Goal: Task Accomplishment & Management: Use online tool/utility

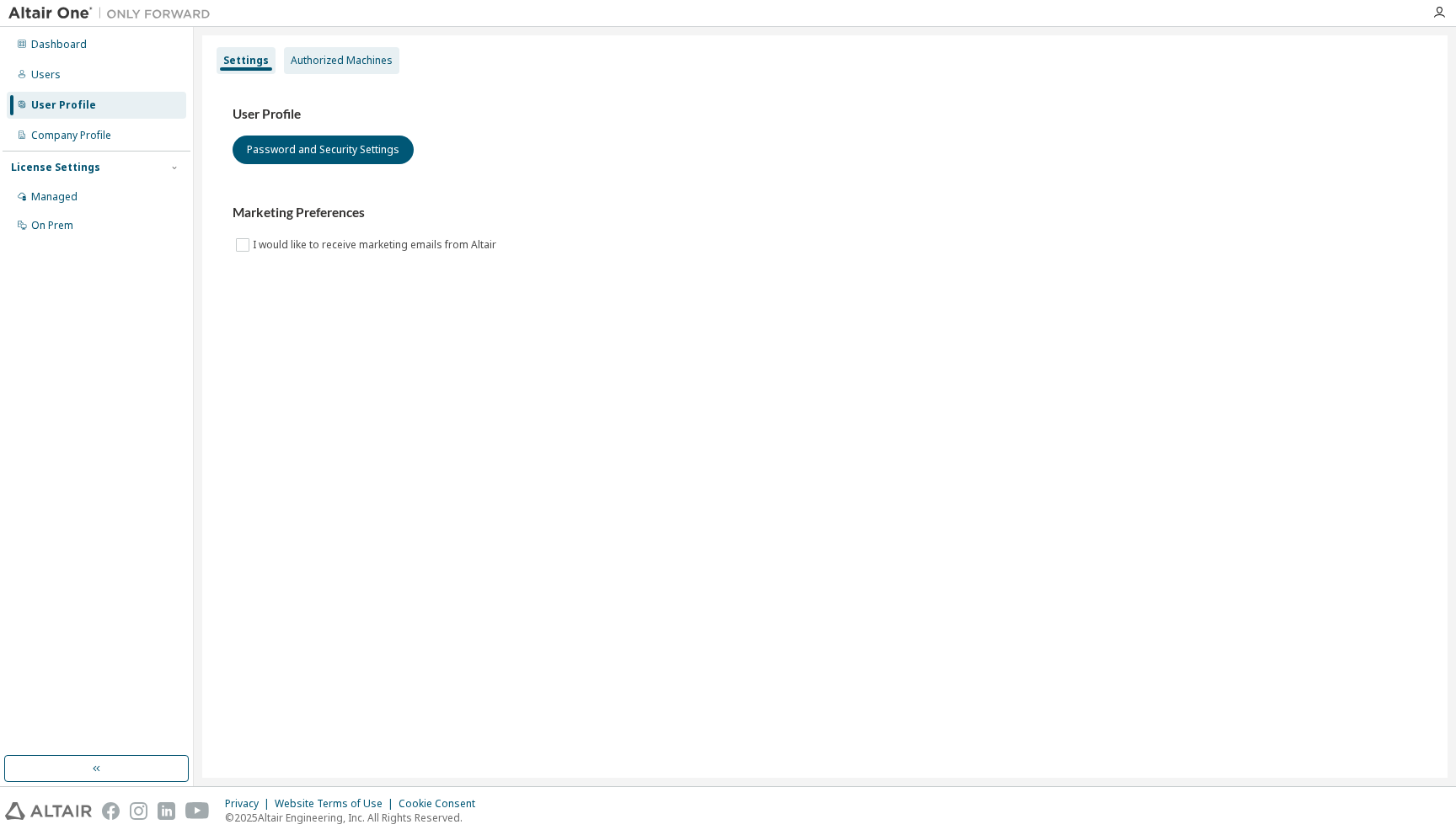
click at [335, 64] on div "Authorized Machines" at bounding box center [341, 61] width 101 height 14
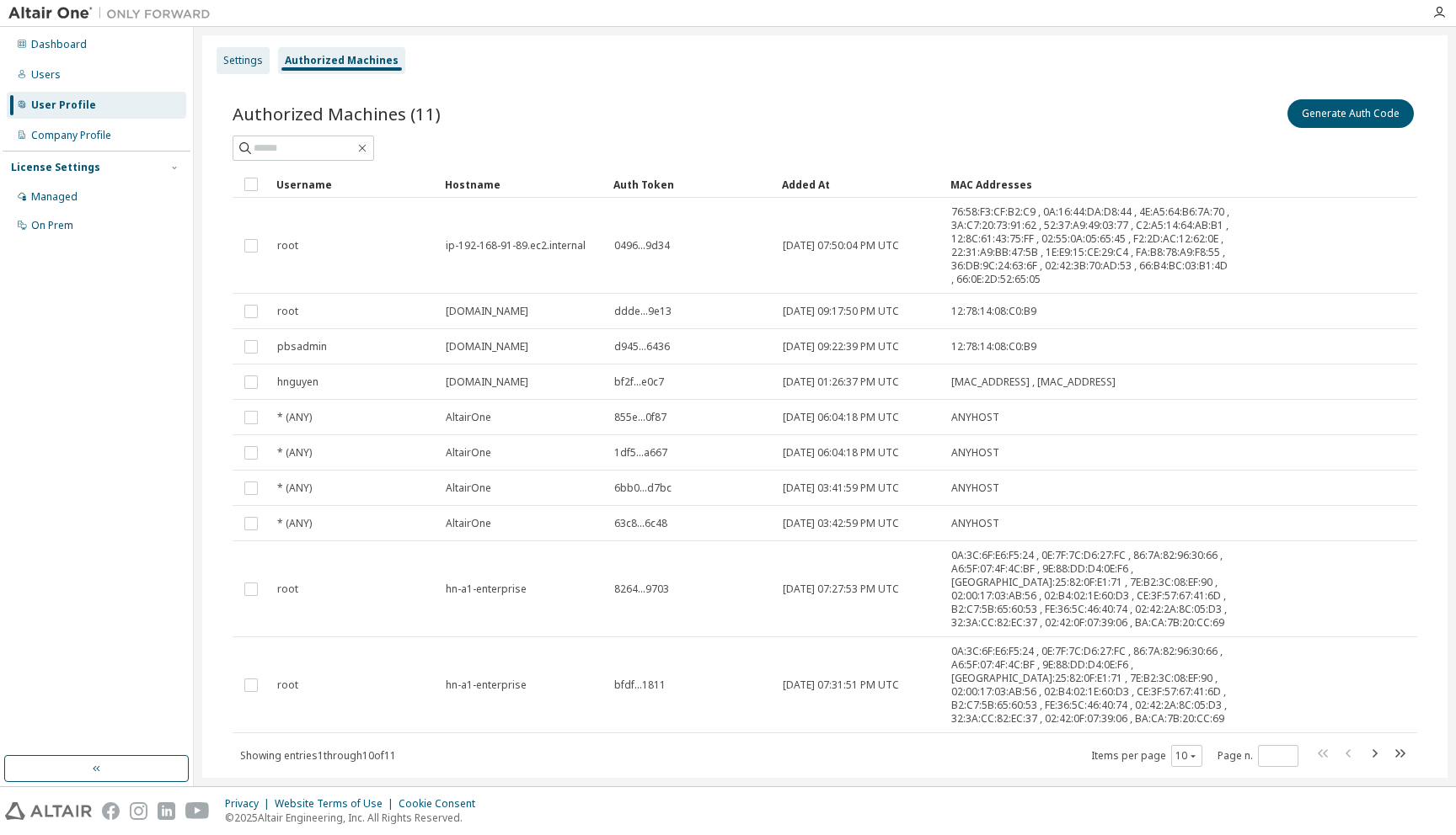
click at [247, 56] on div "Settings" at bounding box center [243, 61] width 40 height 14
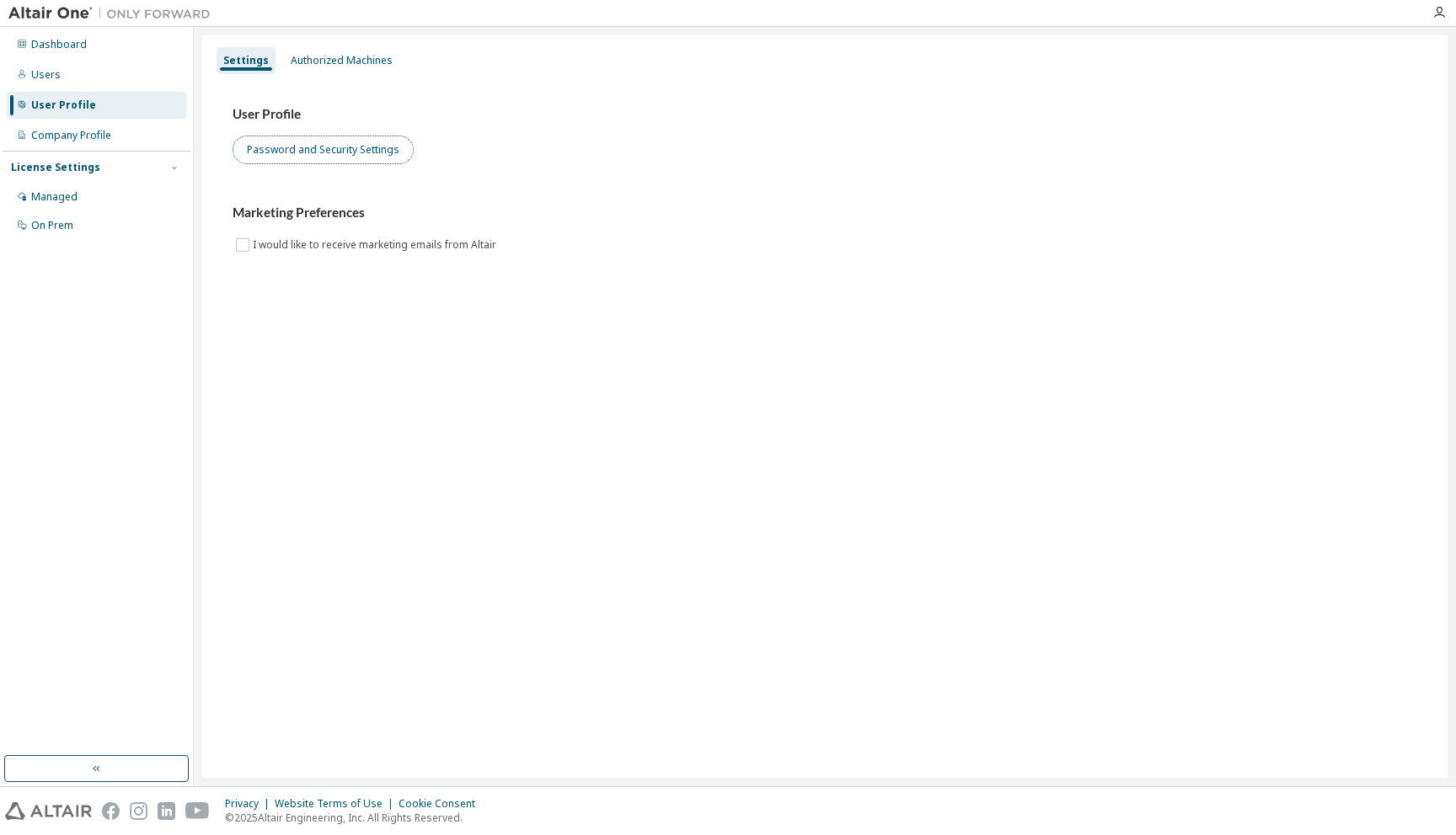
click at [314, 151] on button "Password and Security Settings" at bounding box center [323, 149] width 181 height 29
click at [72, 193] on div "Managed" at bounding box center [54, 197] width 47 height 14
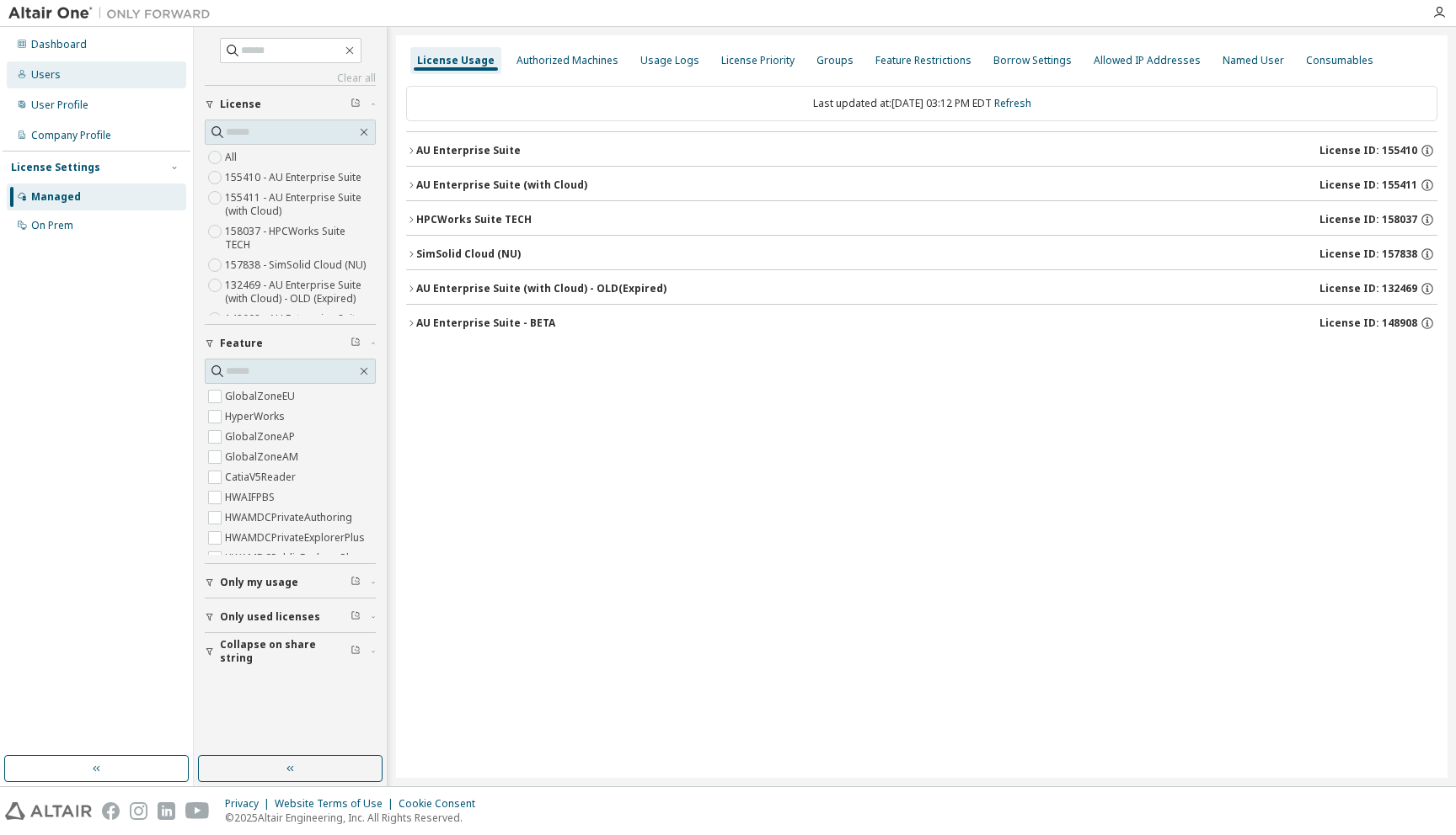
click at [80, 77] on div "Users" at bounding box center [96, 75] width 179 height 27
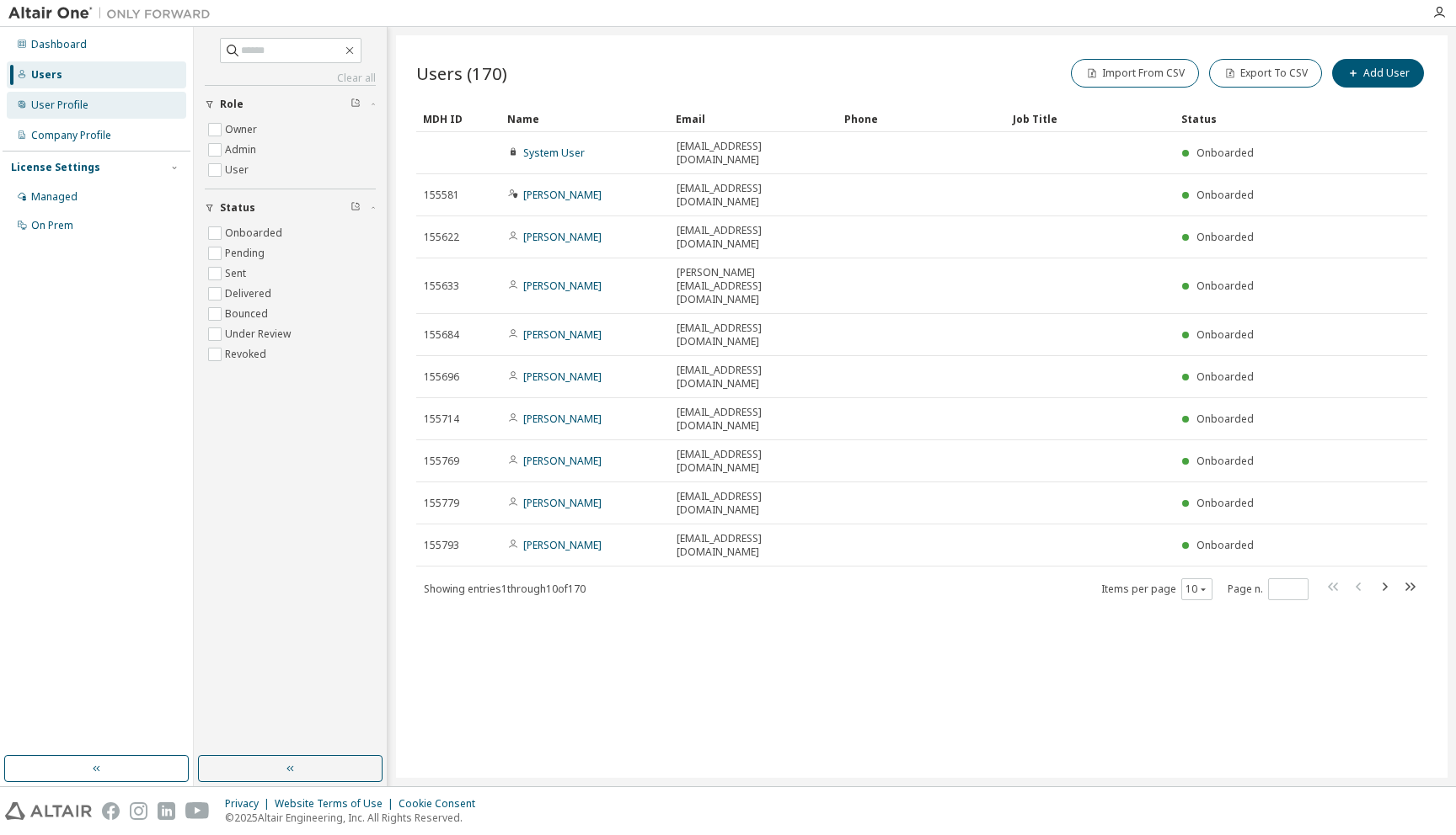
click at [69, 112] on div "User Profile" at bounding box center [96, 104] width 179 height 27
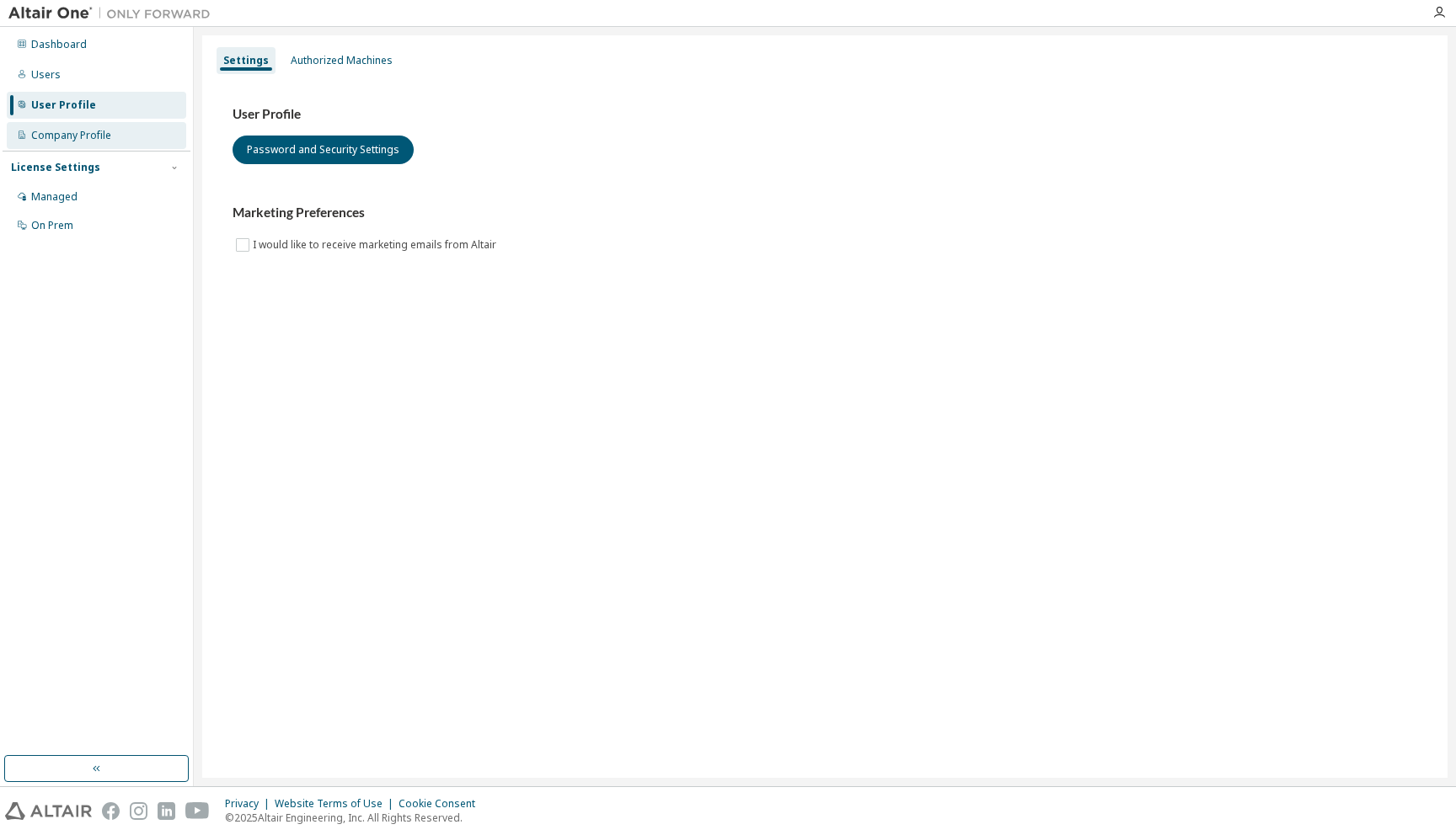
click at [64, 135] on div "Company Profile" at bounding box center [71, 136] width 80 height 14
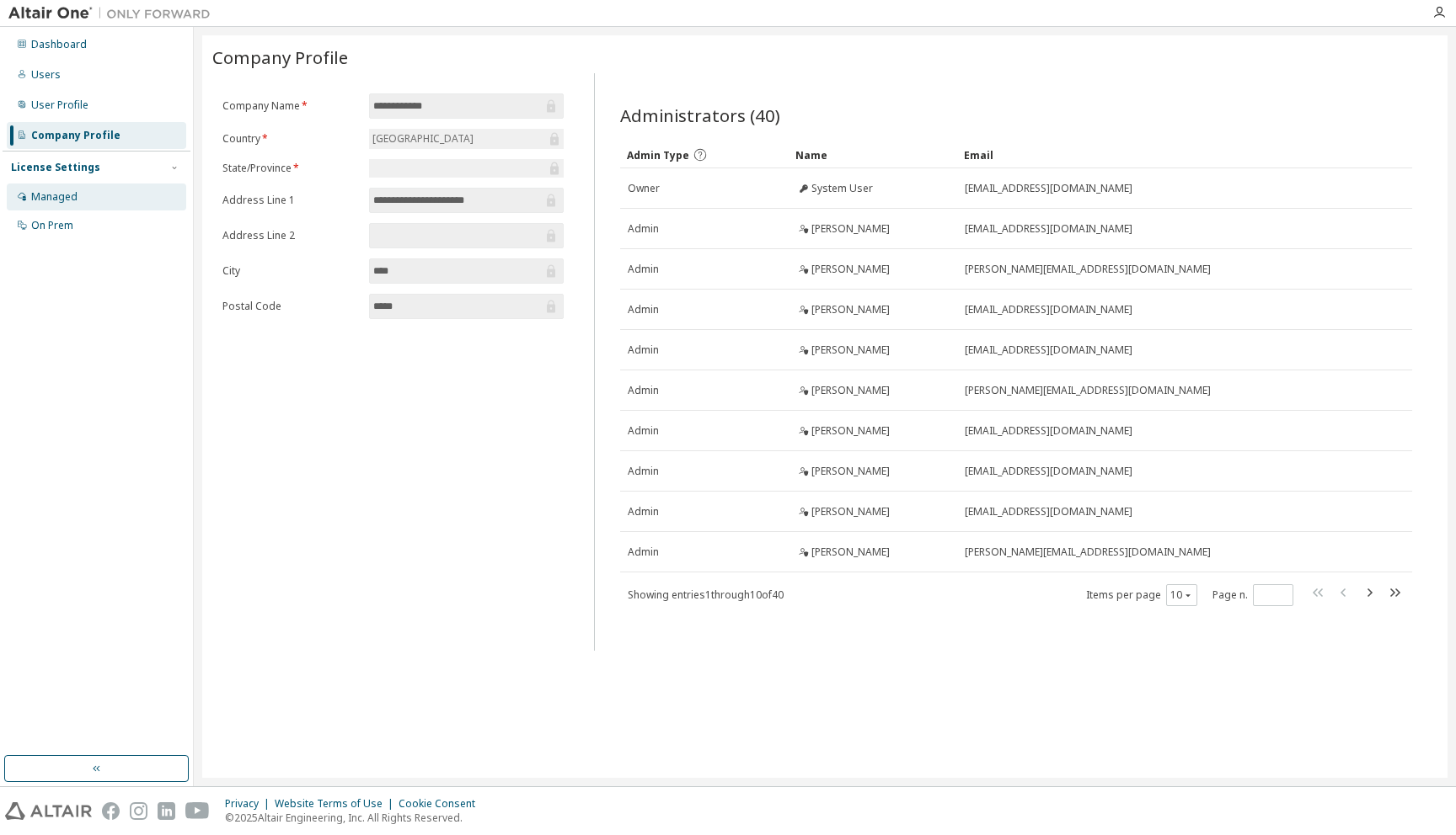
click at [60, 192] on div "Managed" at bounding box center [54, 197] width 47 height 14
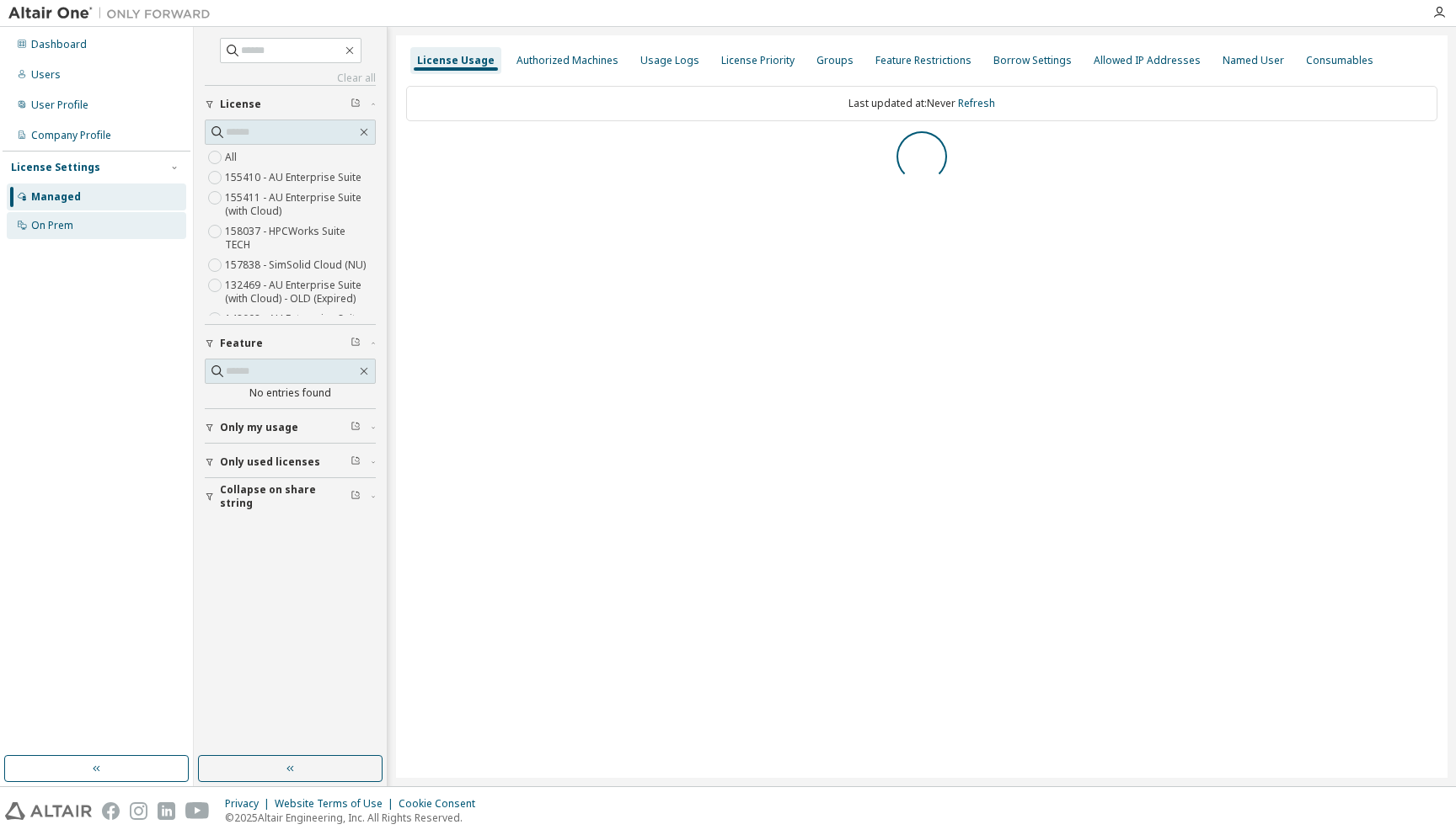
click at [59, 229] on div "On Prem" at bounding box center [52, 226] width 42 height 14
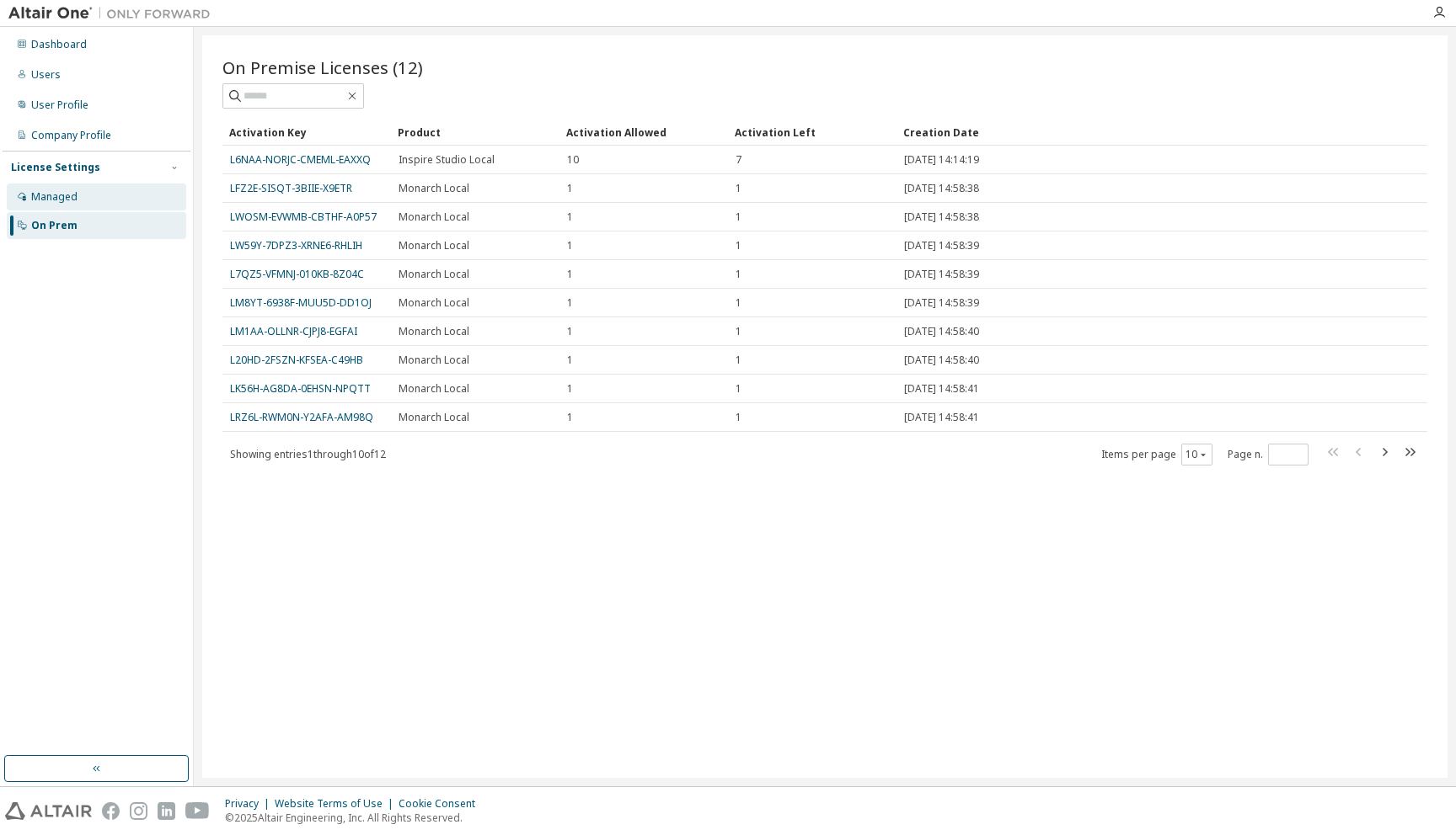
click at [62, 200] on div "Managed" at bounding box center [54, 197] width 47 height 14
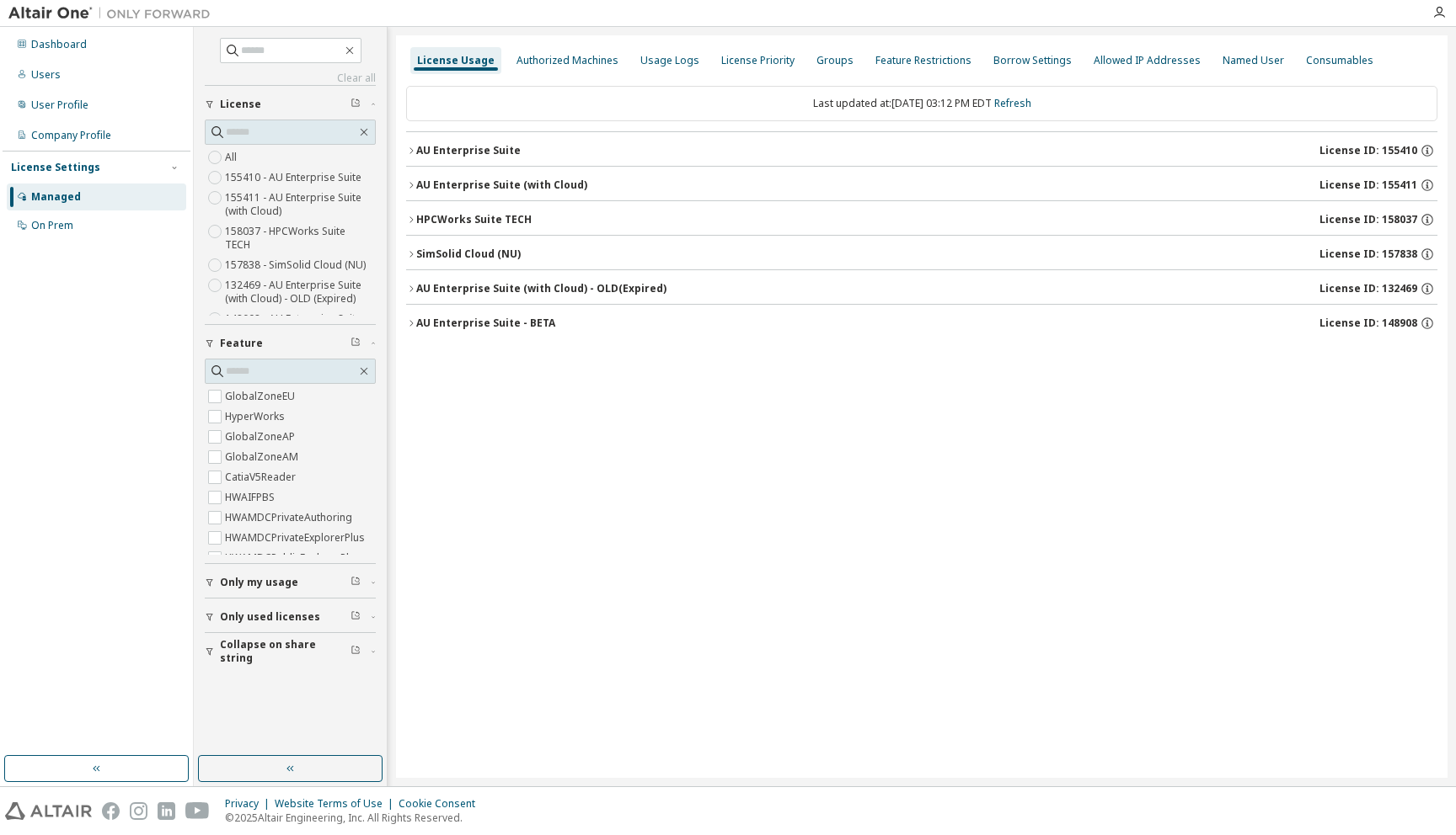
click at [412, 152] on icon "button" at bounding box center [411, 151] width 10 height 10
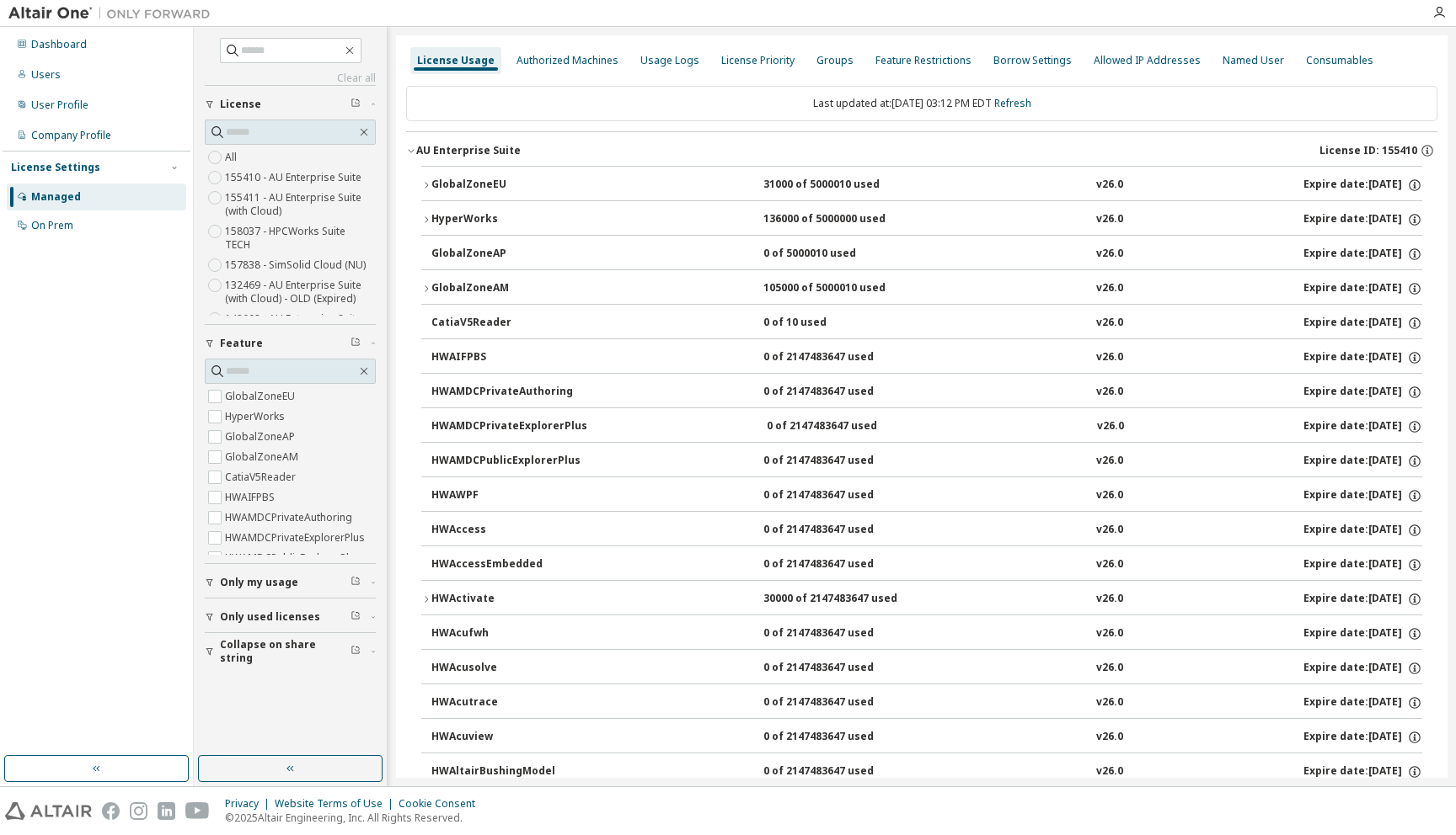
click at [459, 185] on div "GlobalZoneEU" at bounding box center [507, 185] width 151 height 15
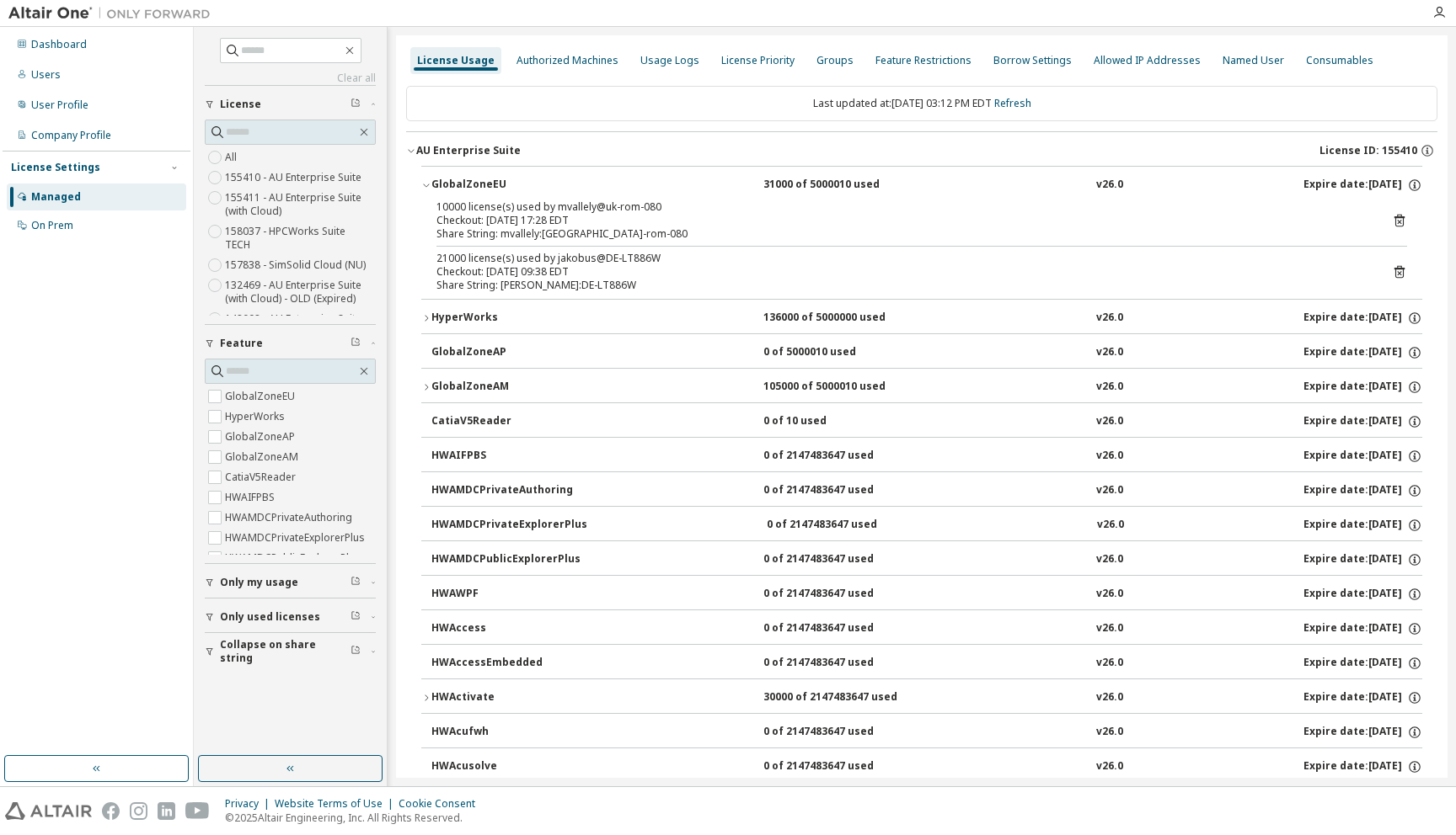
click at [462, 218] on div "Checkout: [DATE] 17:28 EDT" at bounding box center [901, 221] width 930 height 14
click at [411, 150] on icon "button" at bounding box center [411, 151] width 10 height 10
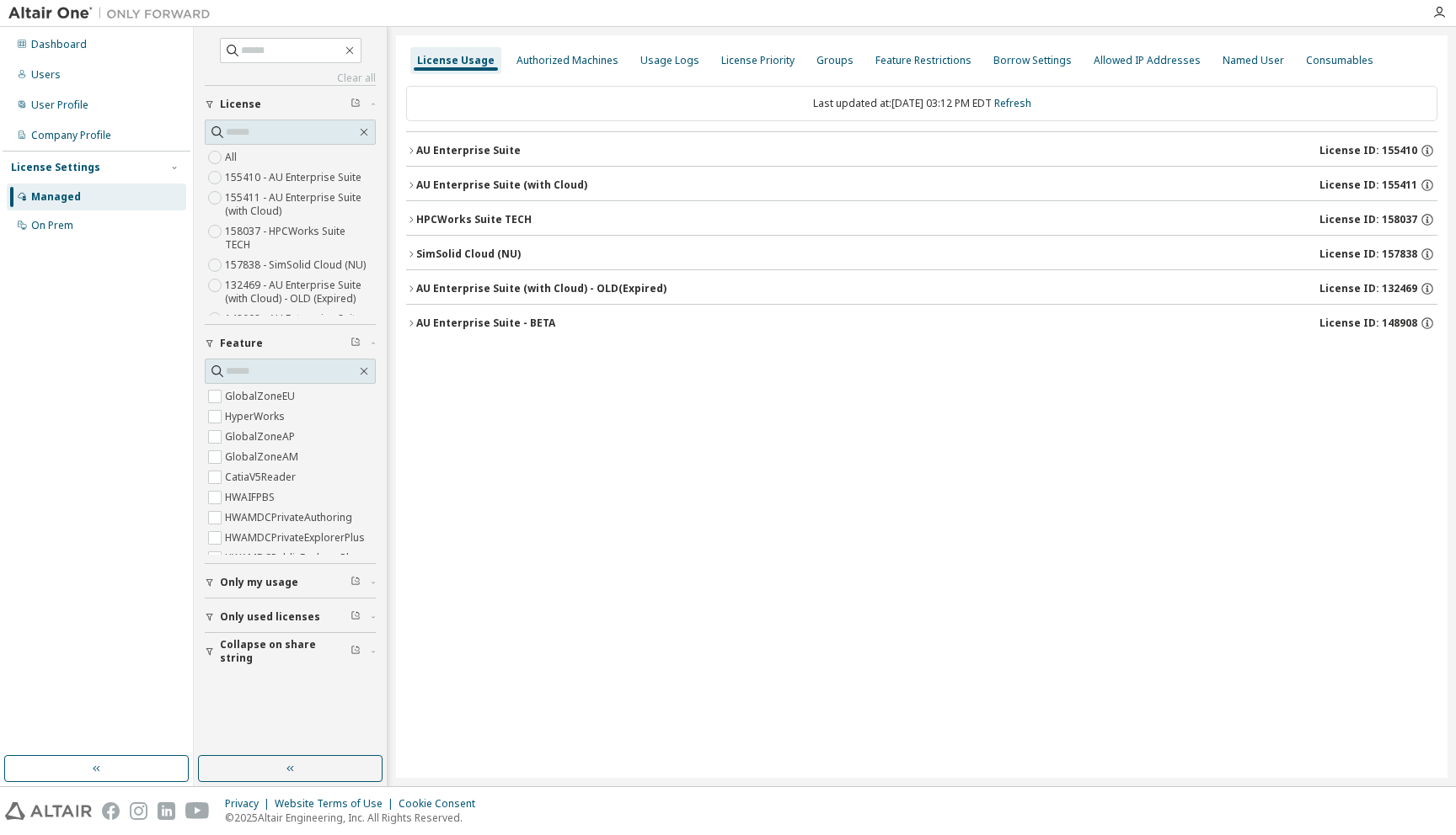
click at [272, 585] on span "Only my usage" at bounding box center [259, 583] width 79 height 14
click at [49, 76] on div "Users" at bounding box center [46, 76] width 30 height 14
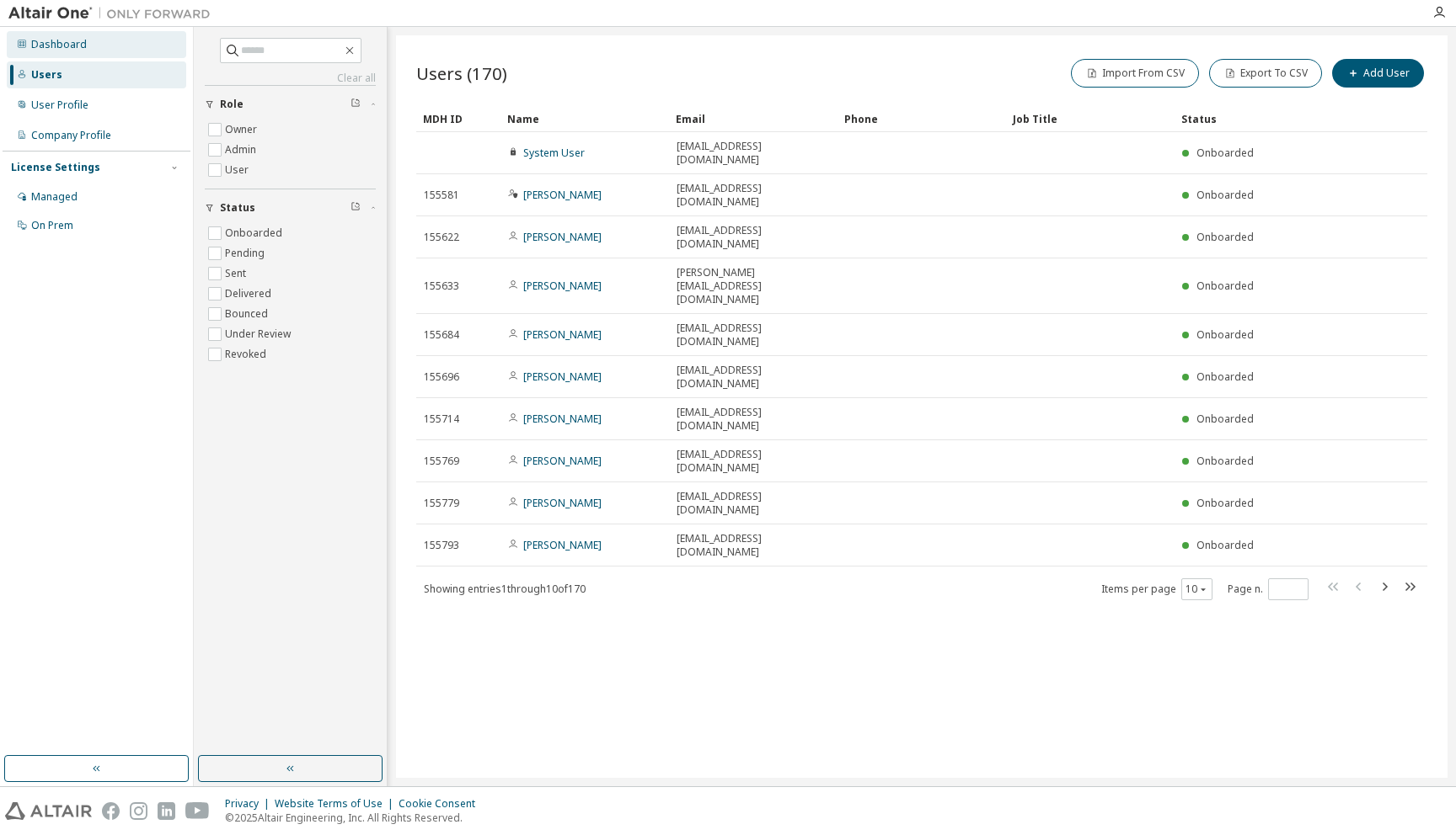
click at [49, 49] on div "Dashboard" at bounding box center [59, 45] width 56 height 14
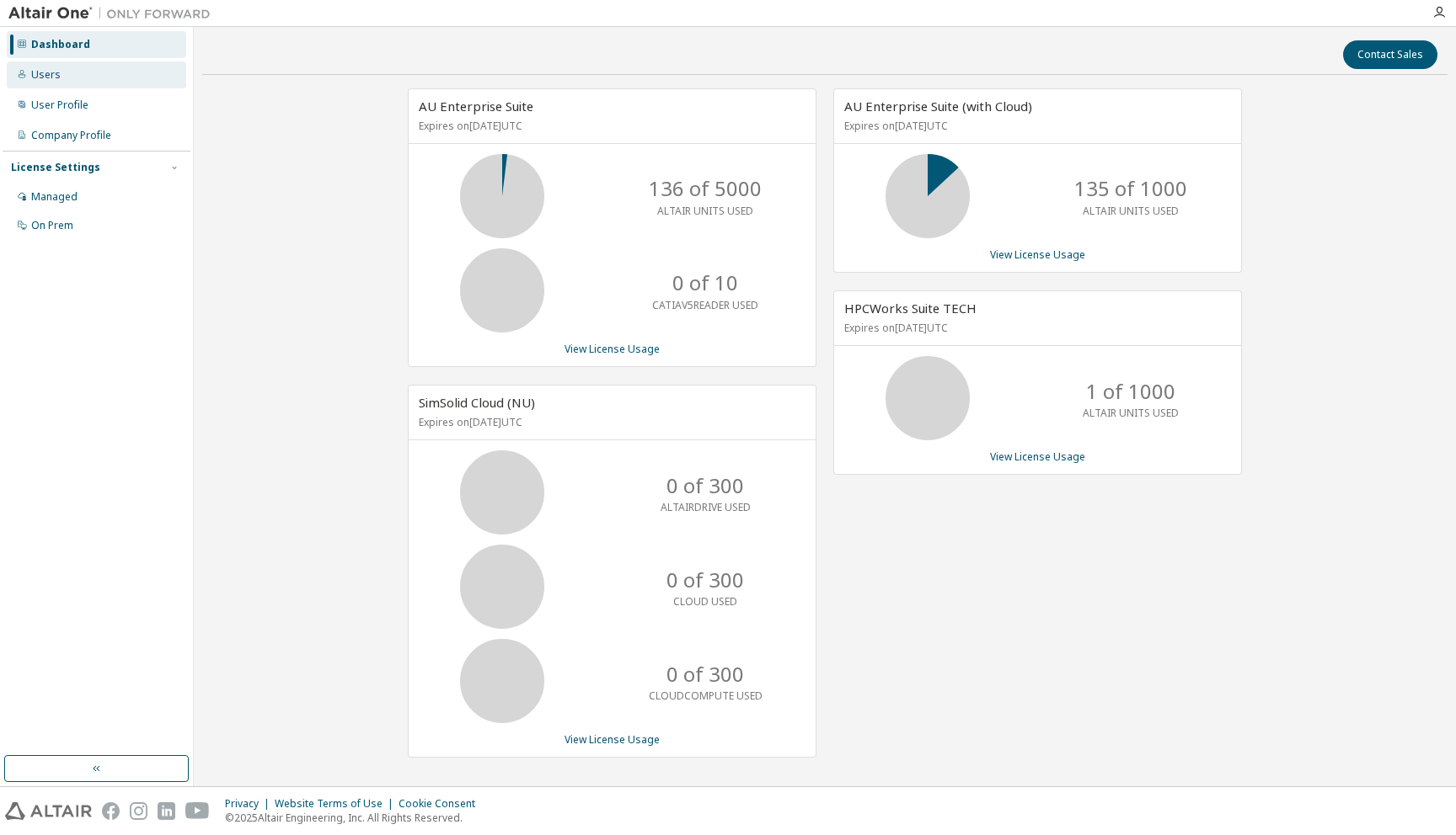
click at [50, 80] on div "Users" at bounding box center [46, 76] width 30 height 14
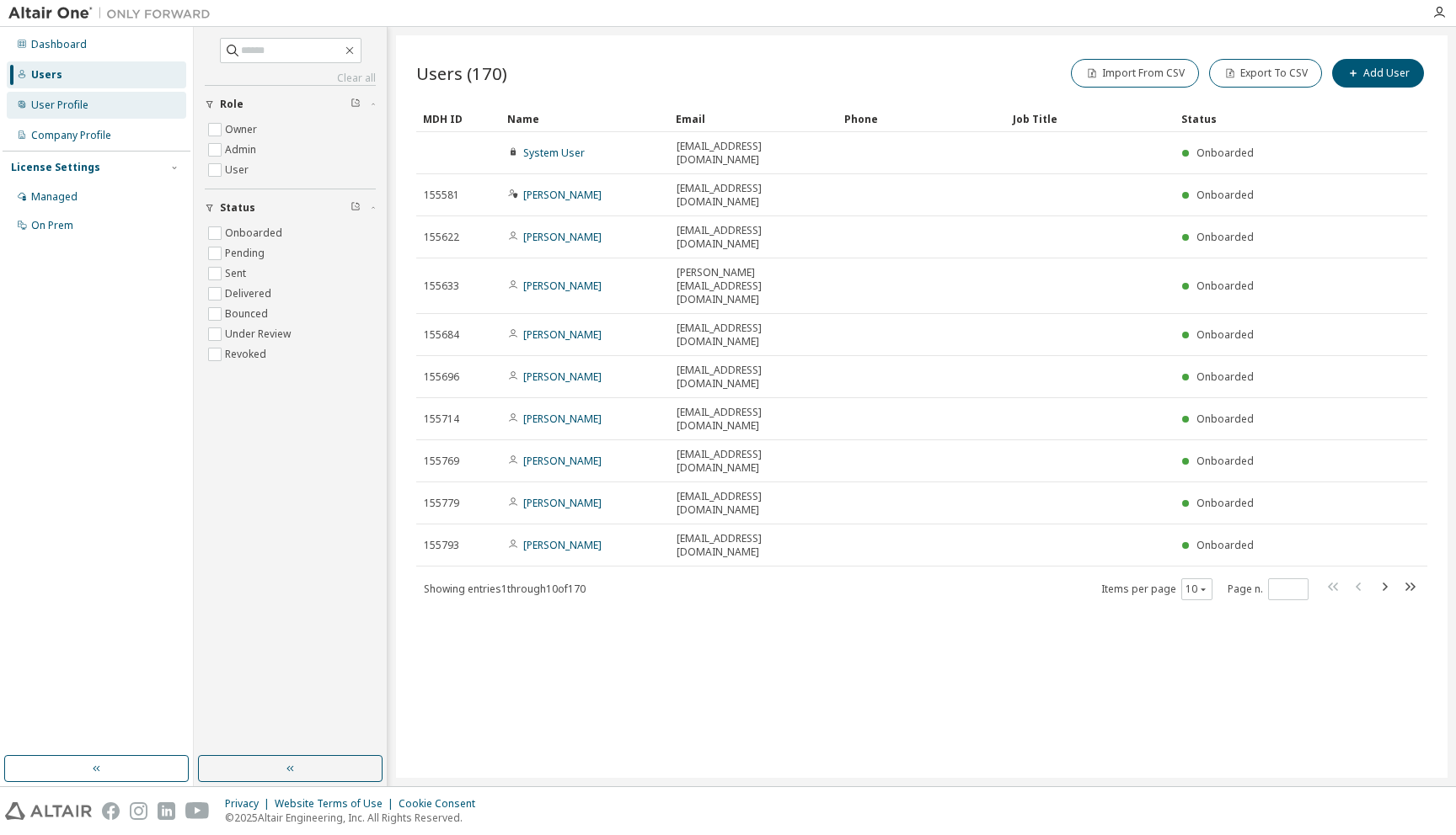
click at [56, 106] on div "User Profile" at bounding box center [60, 105] width 58 height 14
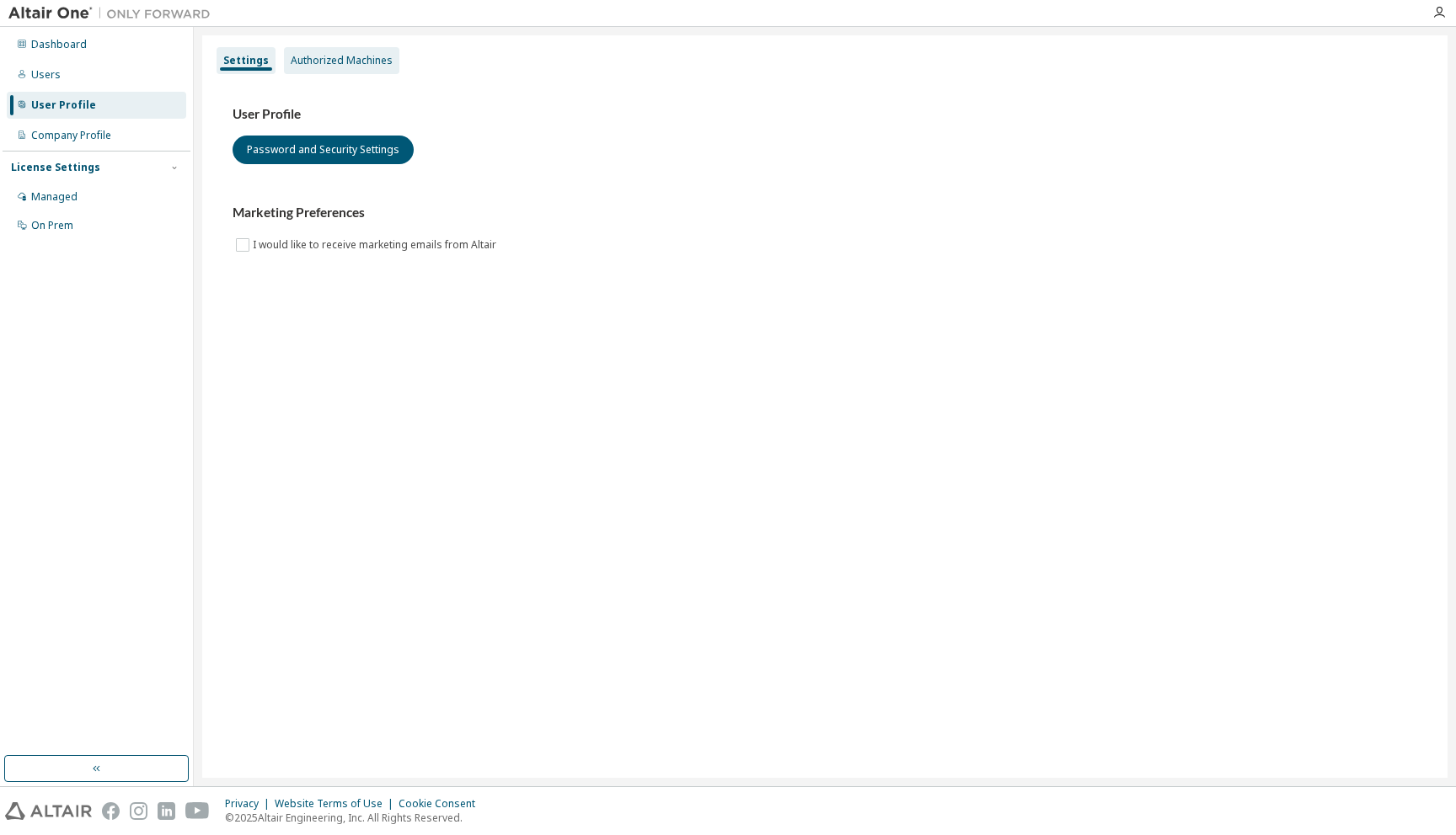
click at [349, 49] on div "Authorized Machines" at bounding box center [341, 60] width 115 height 27
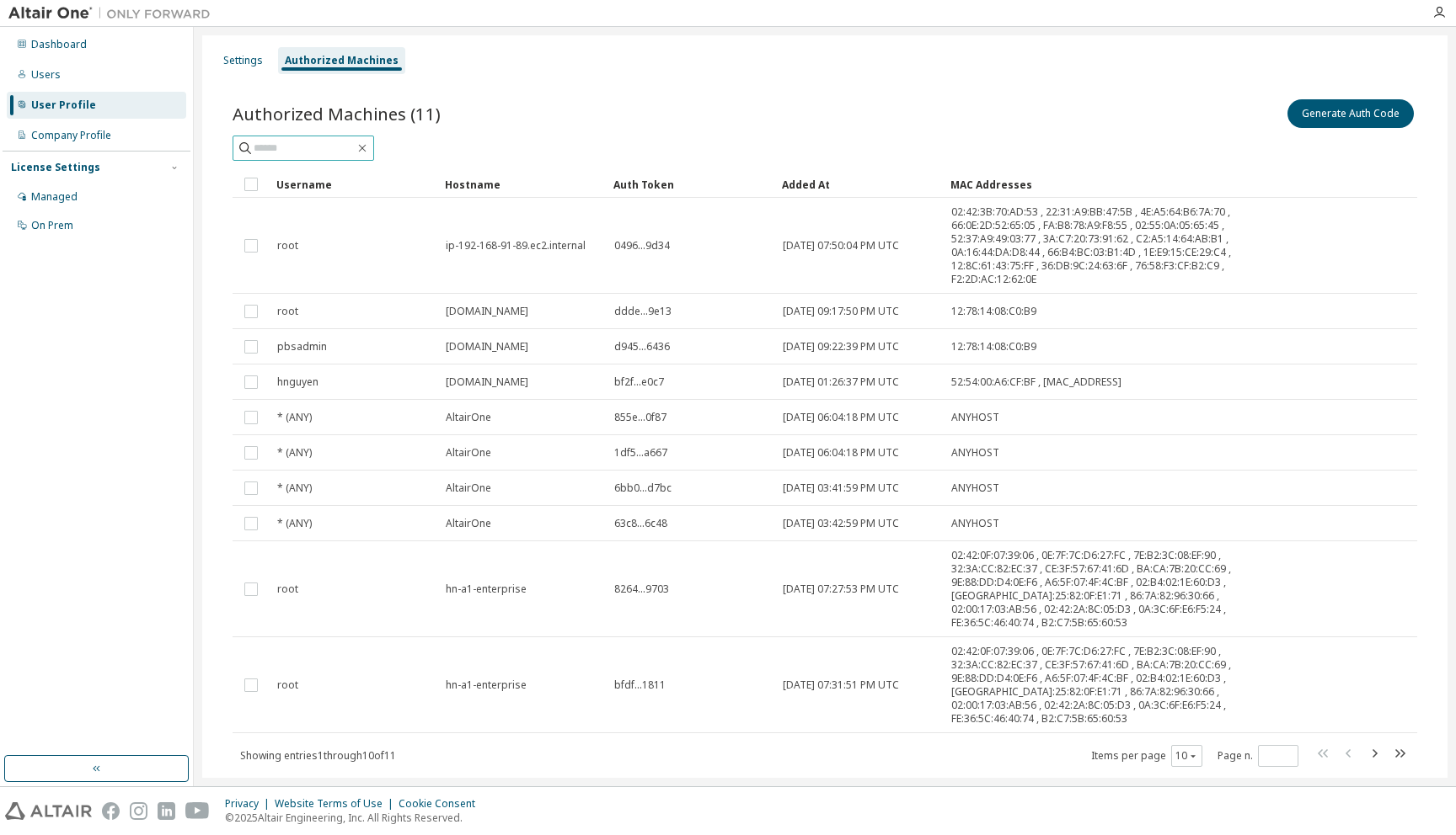
click at [282, 151] on input "text" at bounding box center [304, 148] width 101 height 17
click at [1340, 120] on button "Generate Auth Code" at bounding box center [1350, 113] width 126 height 29
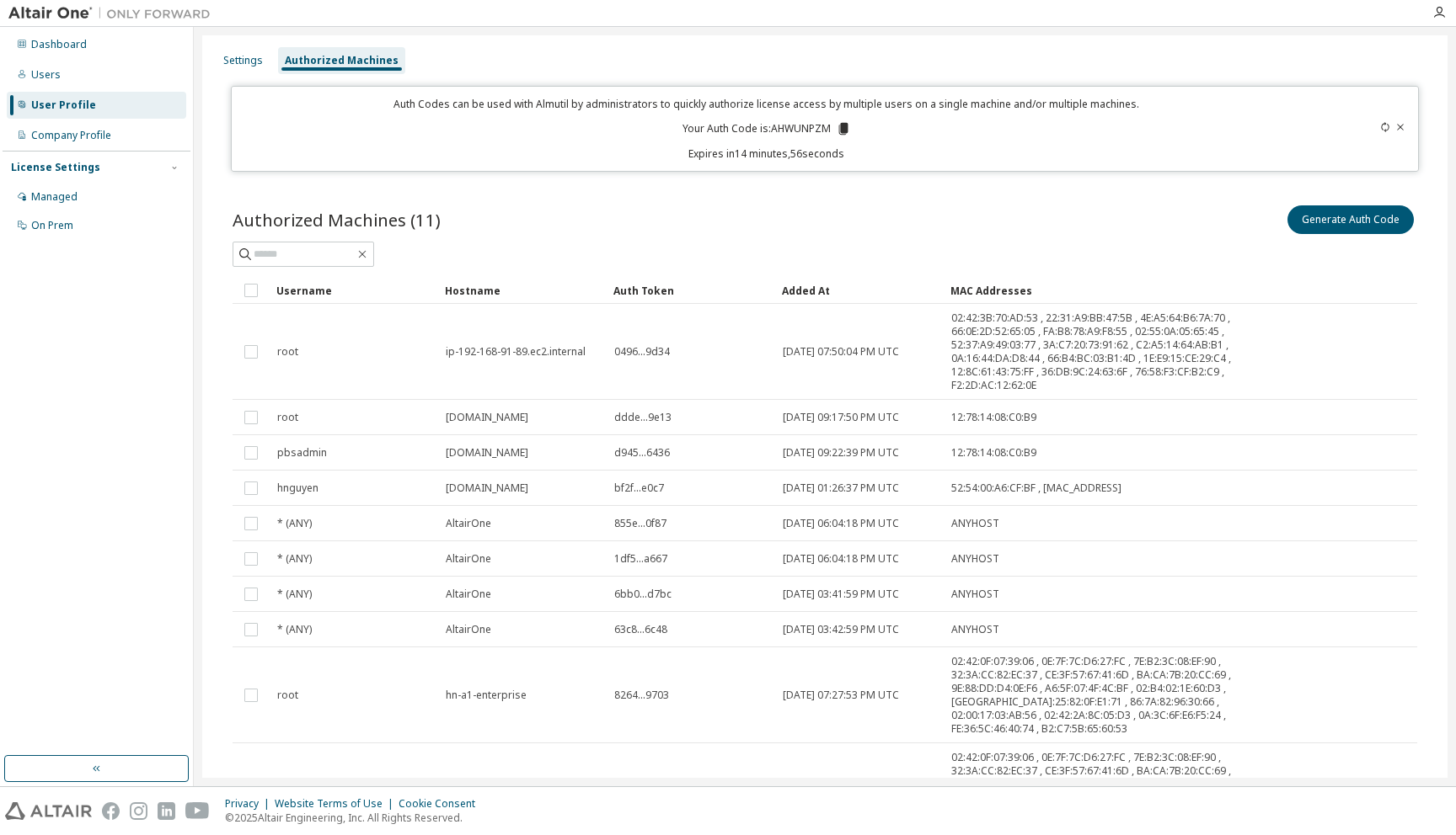
click at [785, 130] on p "Your Auth Code is: AHWUNPZM" at bounding box center [766, 128] width 168 height 15
copy p "AHWUNPZM"
click at [838, 127] on icon at bounding box center [842, 129] width 9 height 12
click at [652, 205] on div "Authorized Machines (11) Generate Auth Code" at bounding box center [824, 220] width 1184 height 36
